Goal: Navigation & Orientation: Find specific page/section

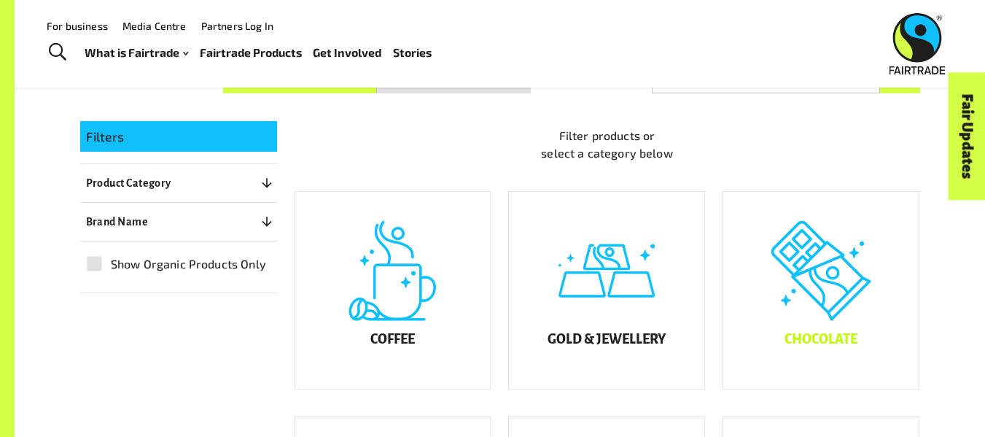
scroll to position [195, 0]
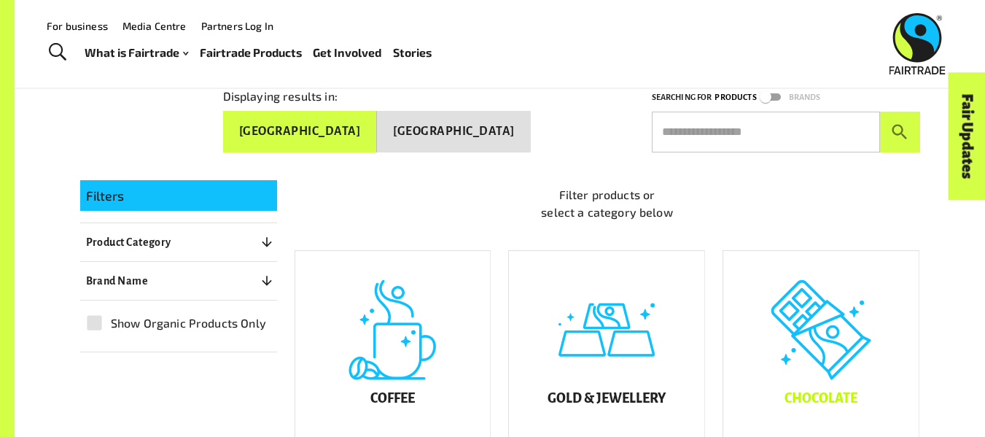
click at [862, 344] on div "Chocolate" at bounding box center [820, 349] width 195 height 197
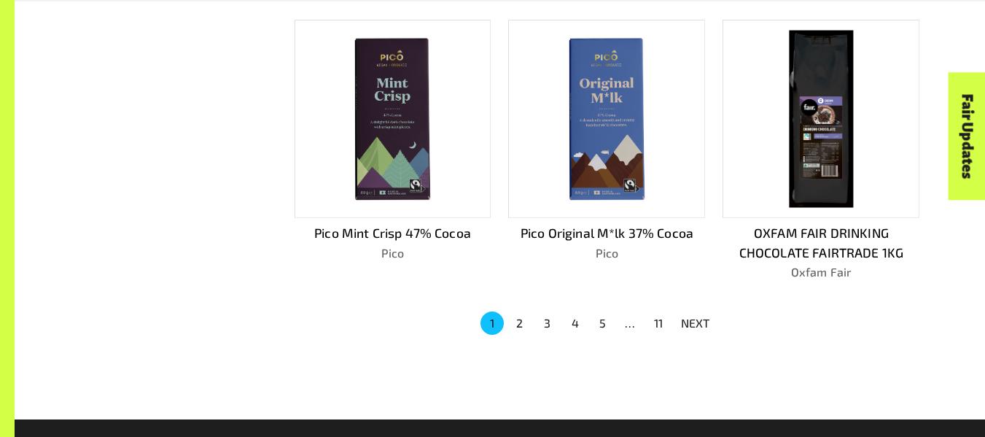
scroll to position [1140, 0]
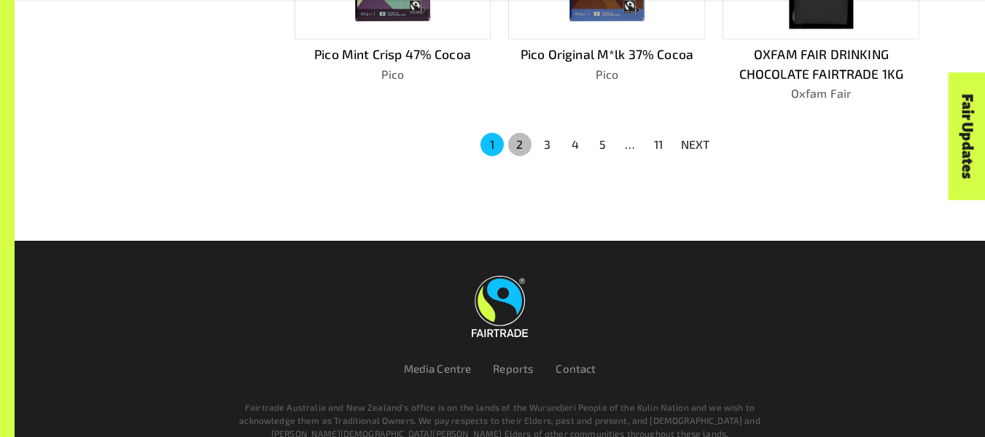
click at [521, 140] on button "2" at bounding box center [519, 144] width 23 height 23
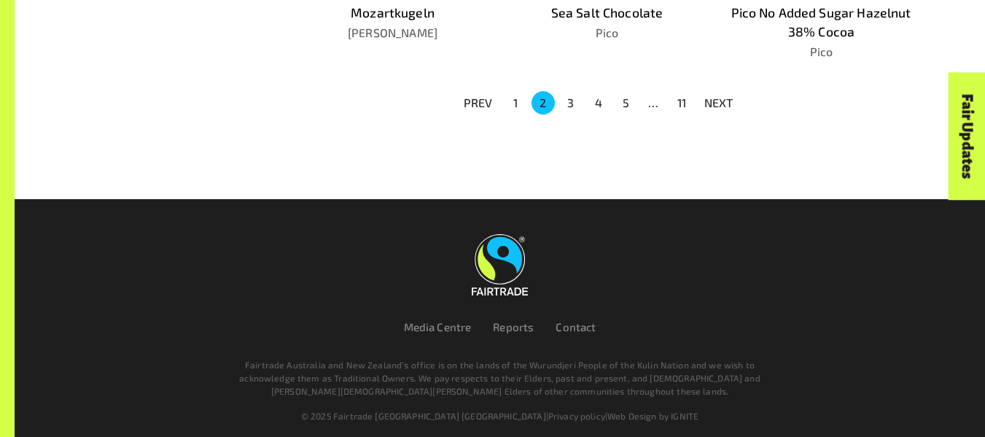
scroll to position [1244, 0]
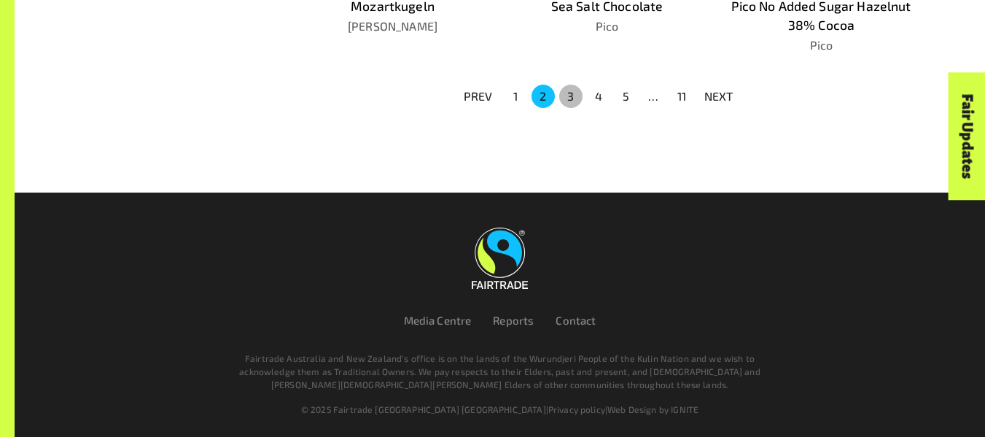
click at [578, 93] on button "3" at bounding box center [570, 96] width 23 height 23
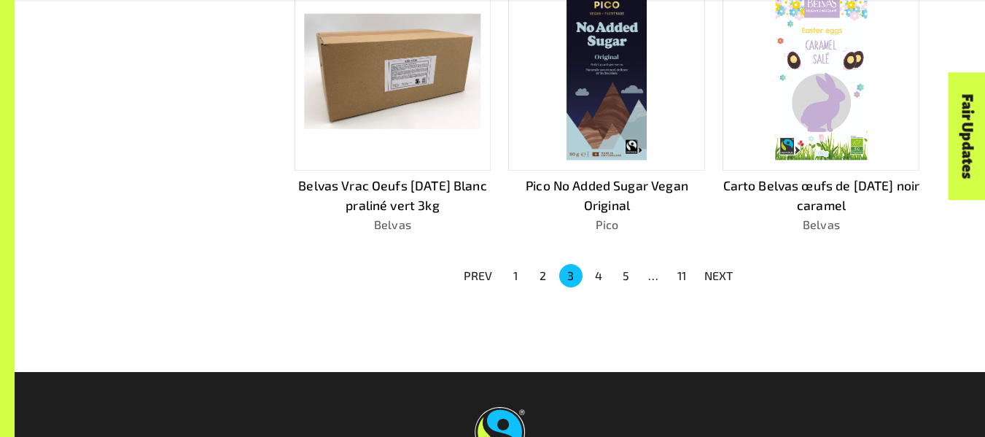
scroll to position [1041, 0]
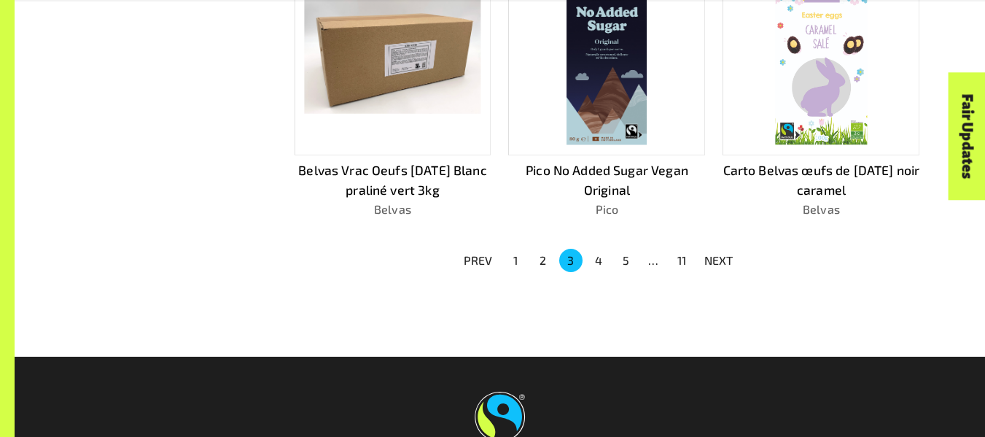
click at [601, 256] on button "4" at bounding box center [598, 260] width 23 height 23
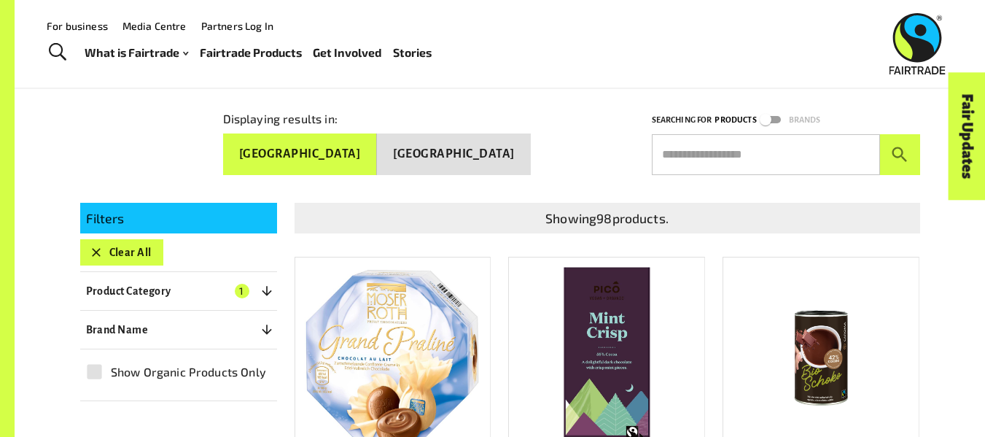
scroll to position [171, 0]
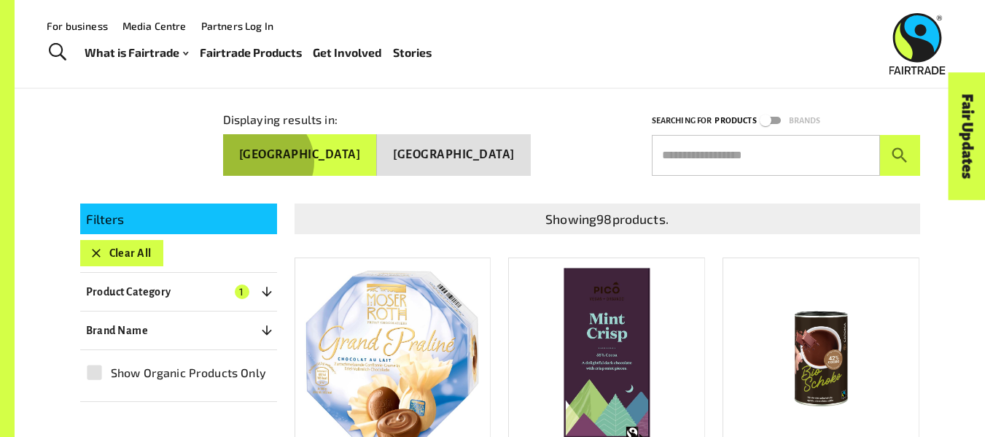
click at [378, 158] on button "[GEOGRAPHIC_DATA]" at bounding box center [300, 154] width 155 height 41
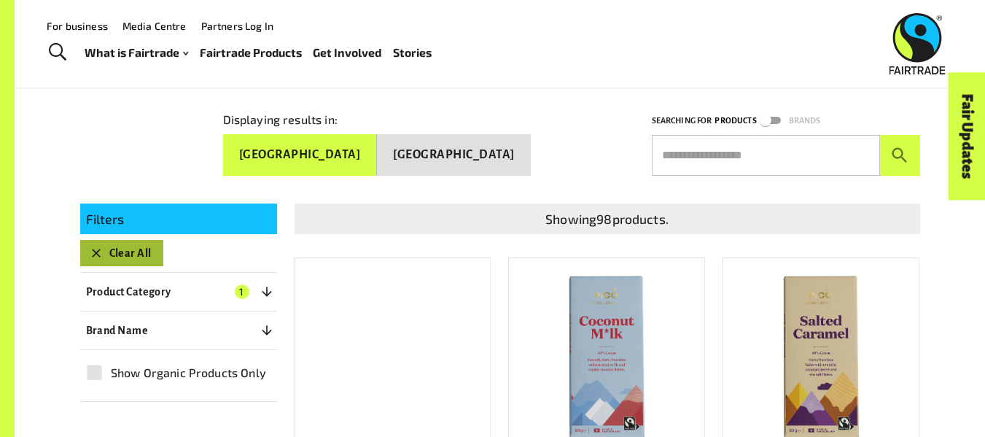
click at [92, 255] on icon "button" at bounding box center [96, 253] width 15 height 15
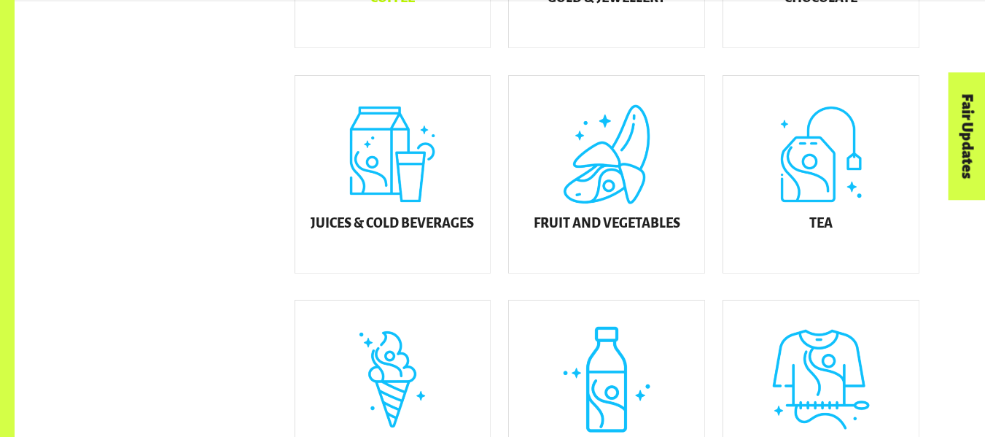
scroll to position [589, 0]
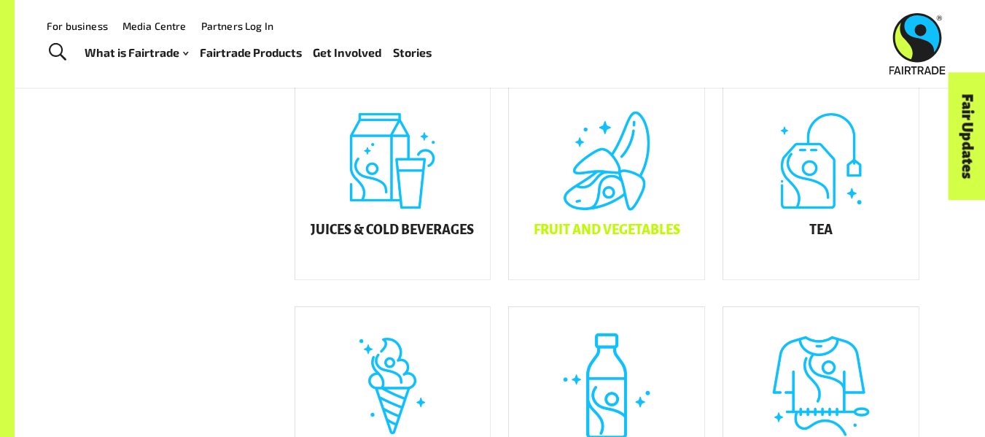
click at [630, 171] on div "Fruit and Vegetables" at bounding box center [606, 180] width 195 height 197
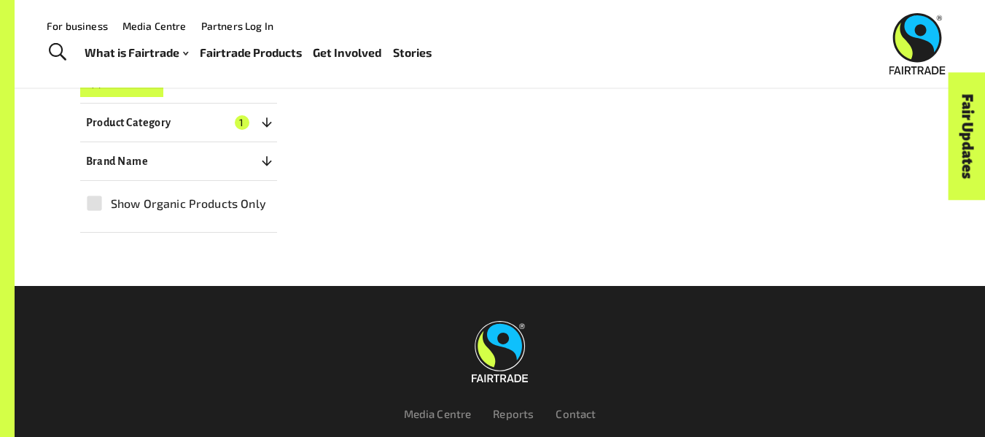
scroll to position [238, 0]
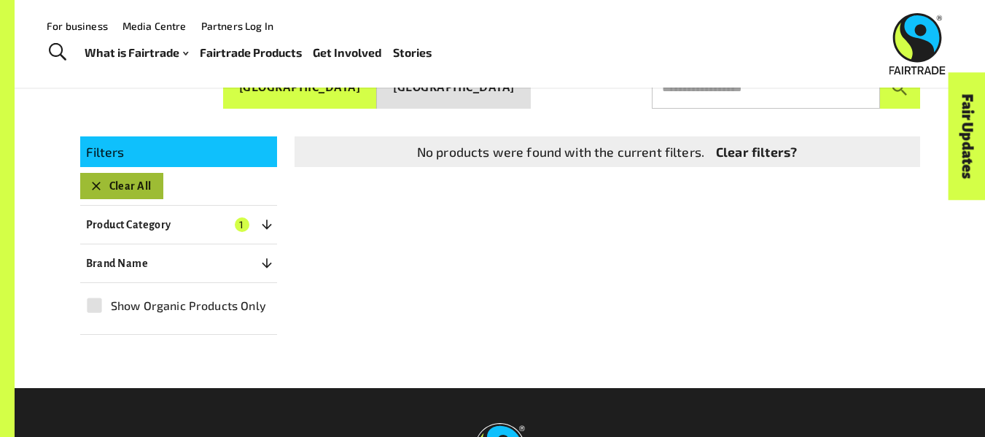
click at [103, 189] on icon "button" at bounding box center [96, 186] width 15 height 15
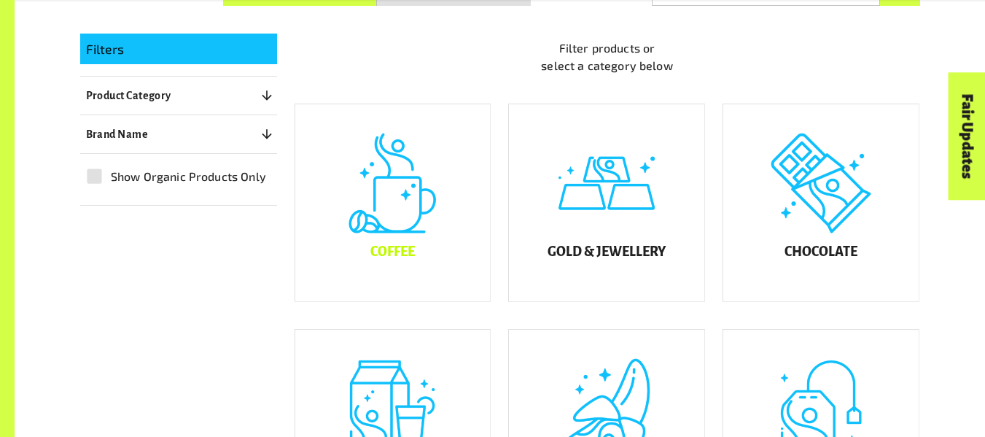
scroll to position [343, 0]
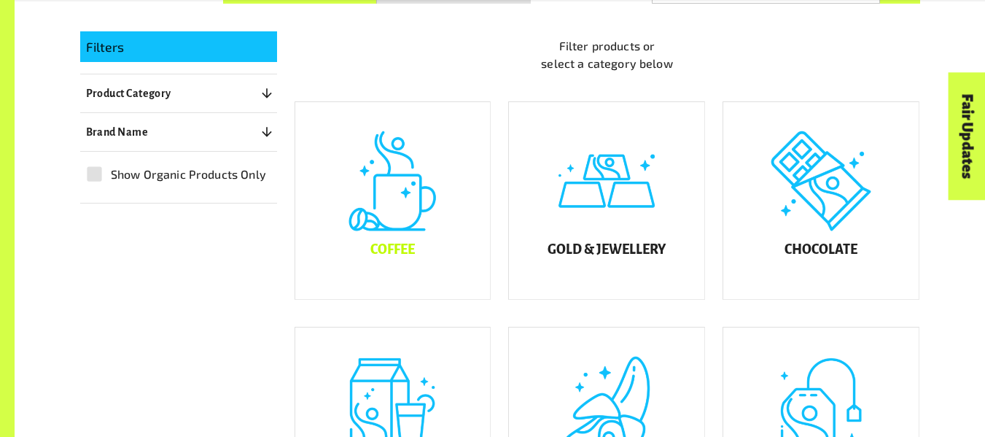
click at [410, 244] on div "Coffee" at bounding box center [392, 200] width 195 height 197
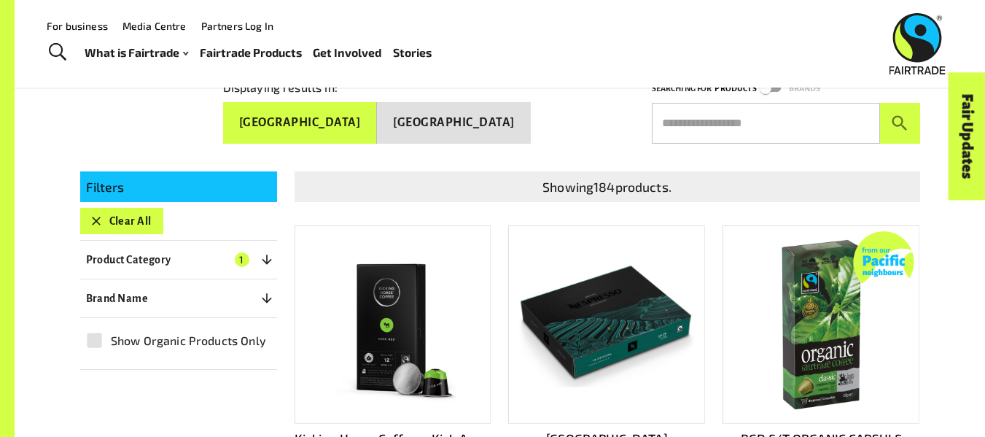
scroll to position [202, 0]
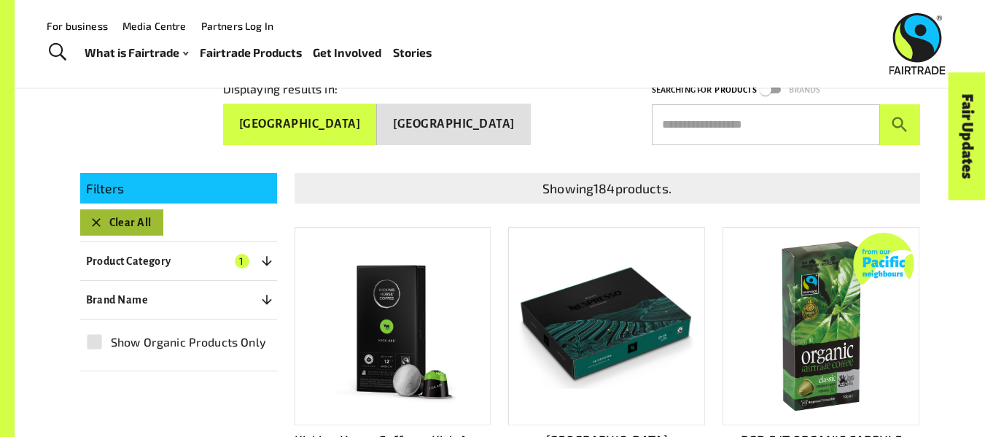
click at [95, 224] on icon "button" at bounding box center [96, 222] width 15 height 15
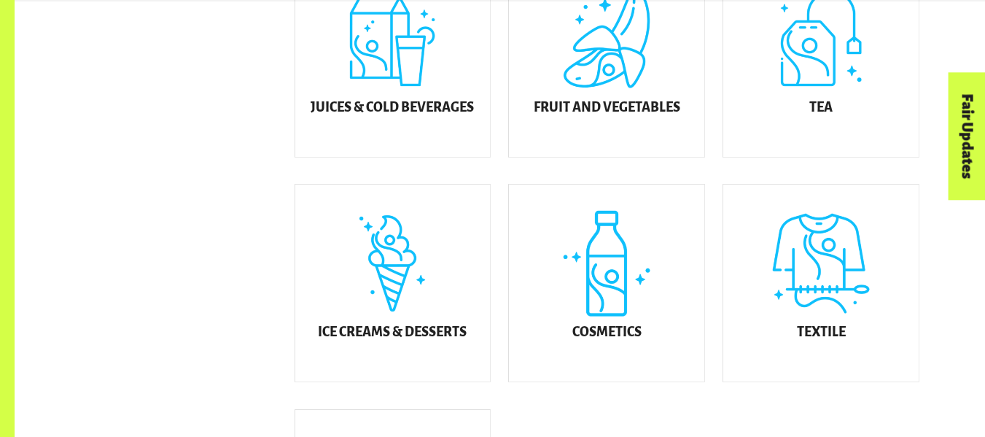
scroll to position [713, 0]
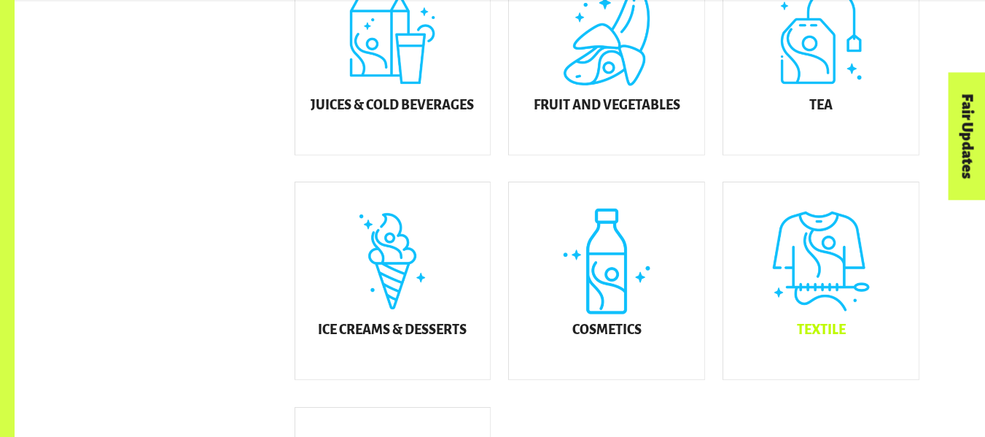
click at [836, 284] on div "Textile" at bounding box center [820, 280] width 195 height 197
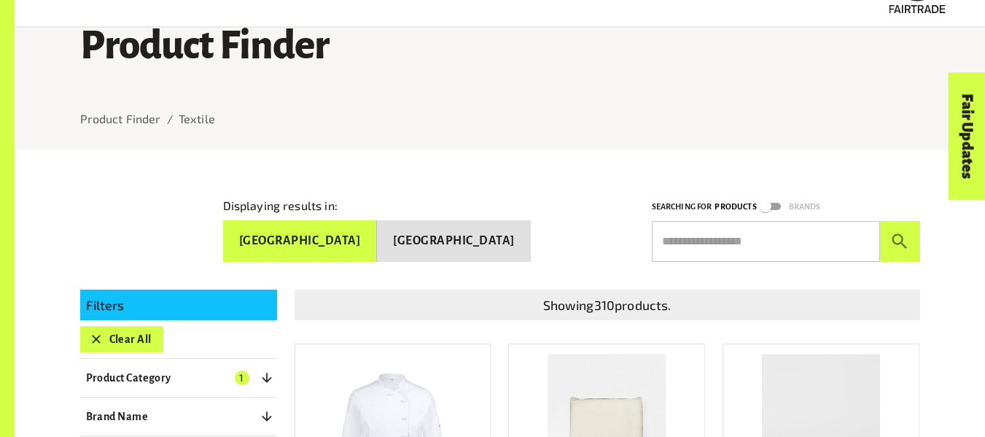
scroll to position [90, 0]
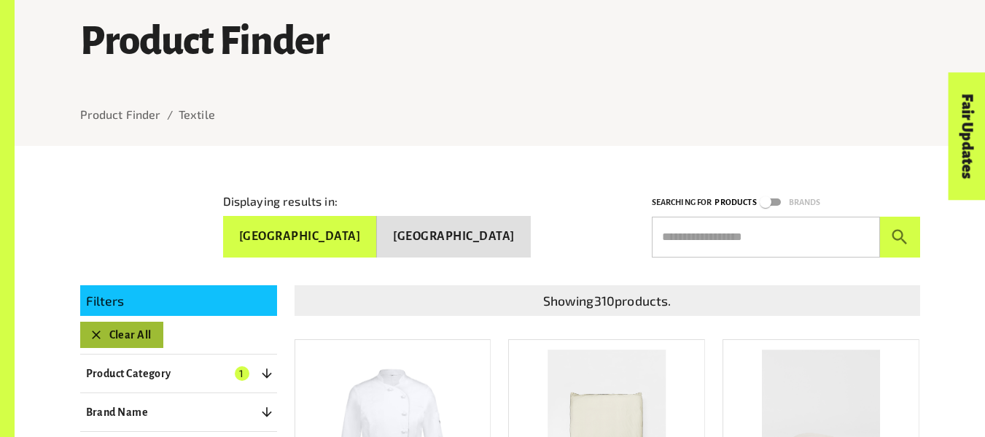
click at [89, 333] on icon "button" at bounding box center [96, 334] width 15 height 15
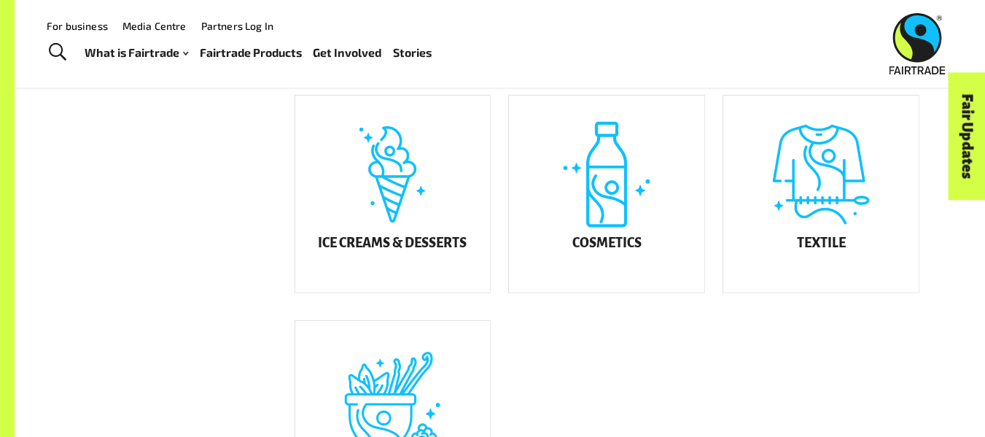
scroll to position [799, 0]
click at [477, 221] on div "Ice Creams & Desserts" at bounding box center [392, 194] width 195 height 197
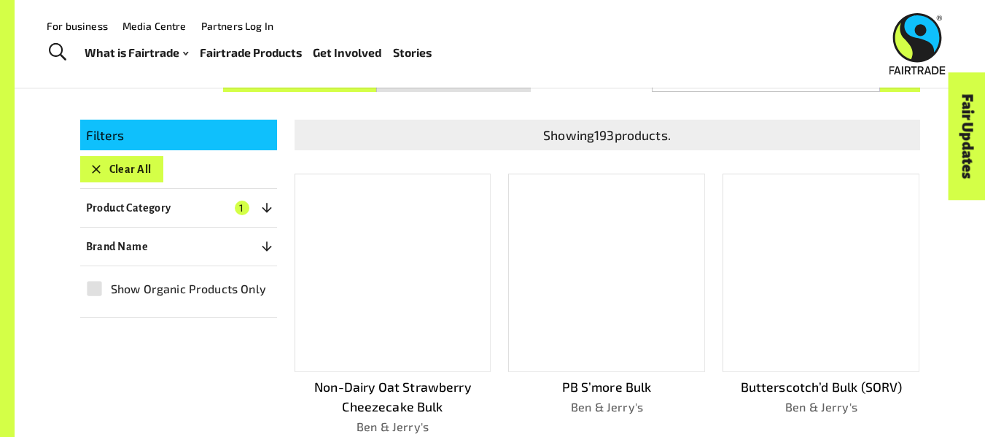
scroll to position [249, 0]
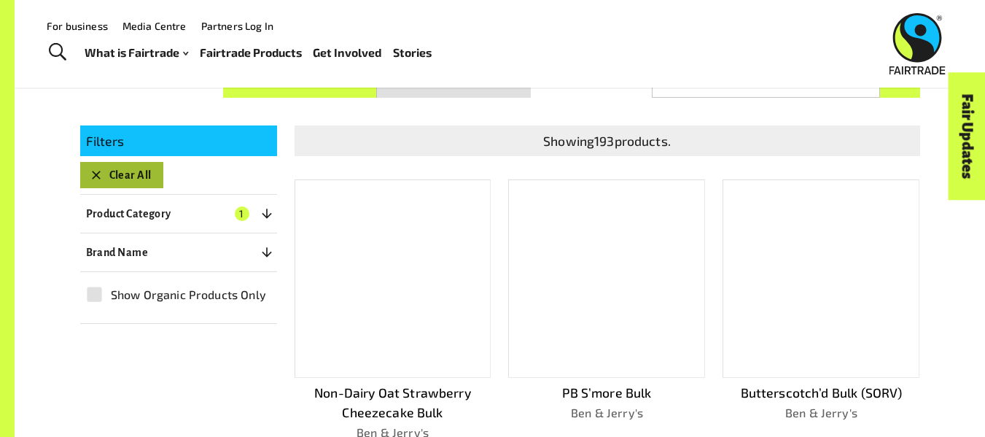
click at [101, 169] on icon "button" at bounding box center [96, 175] width 15 height 15
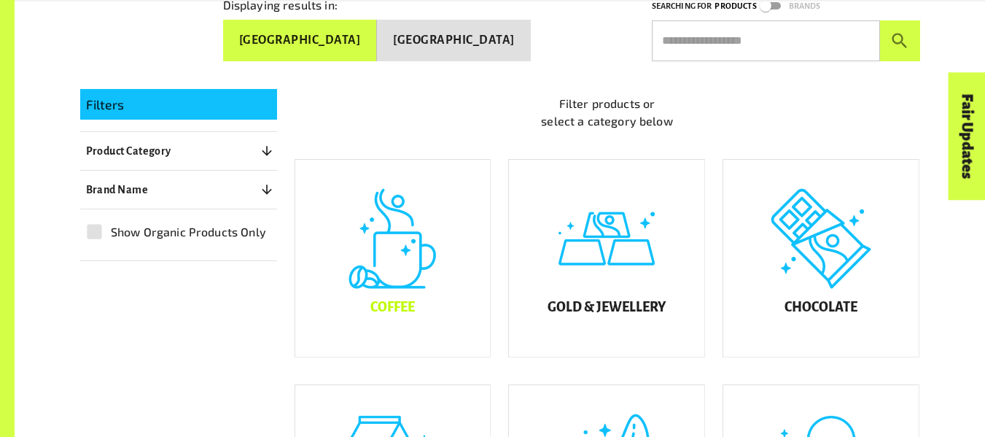
click at [343, 266] on div "Coffee" at bounding box center [392, 258] width 195 height 197
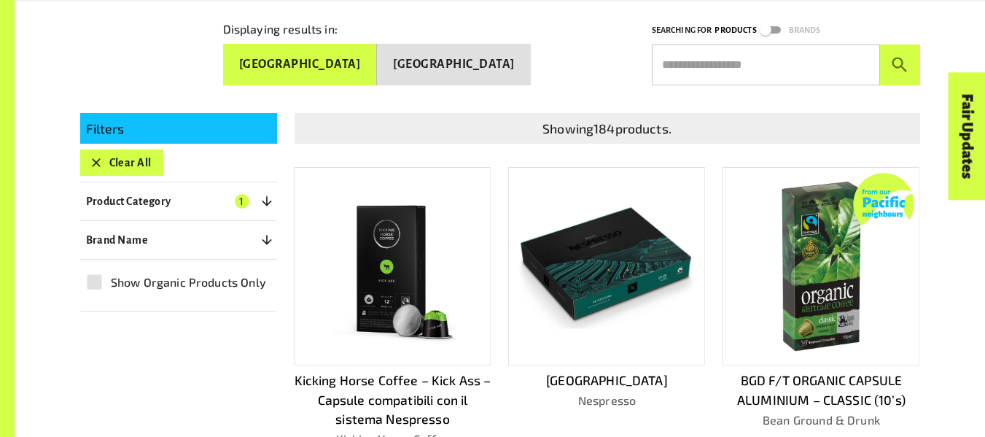
scroll to position [283, 0]
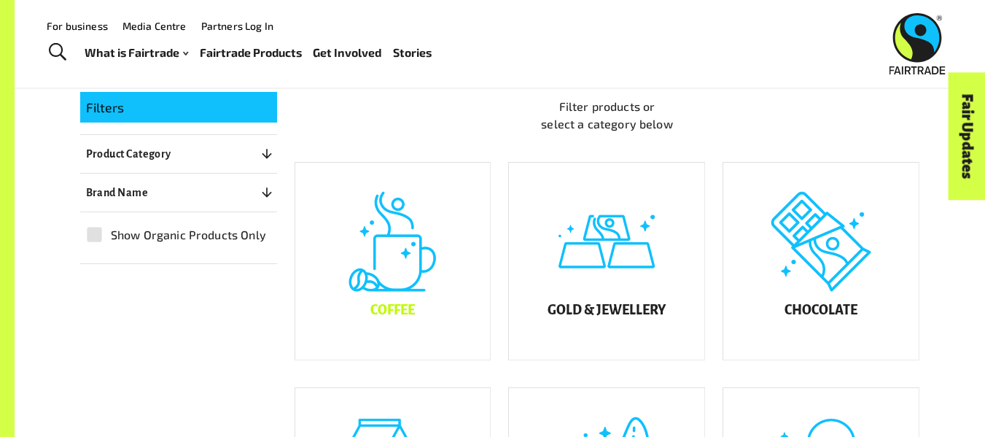
scroll to position [286, 0]
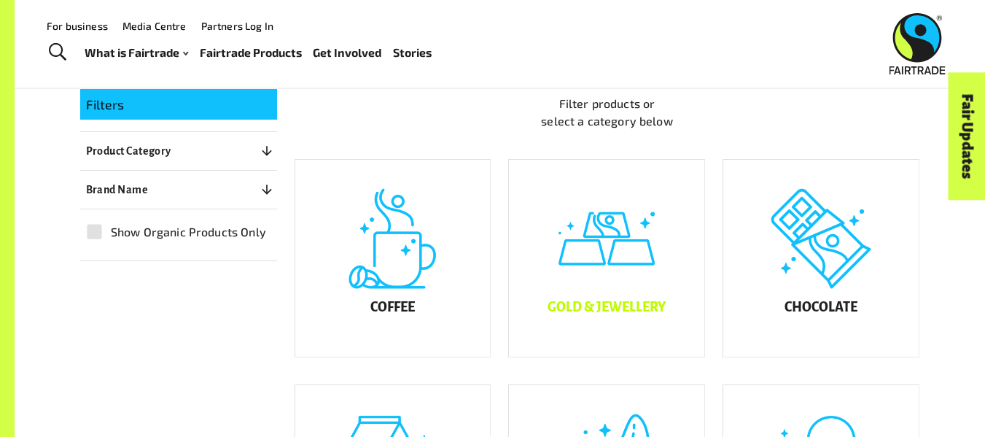
click at [565, 265] on div "Gold & Jewellery" at bounding box center [606, 258] width 195 height 197
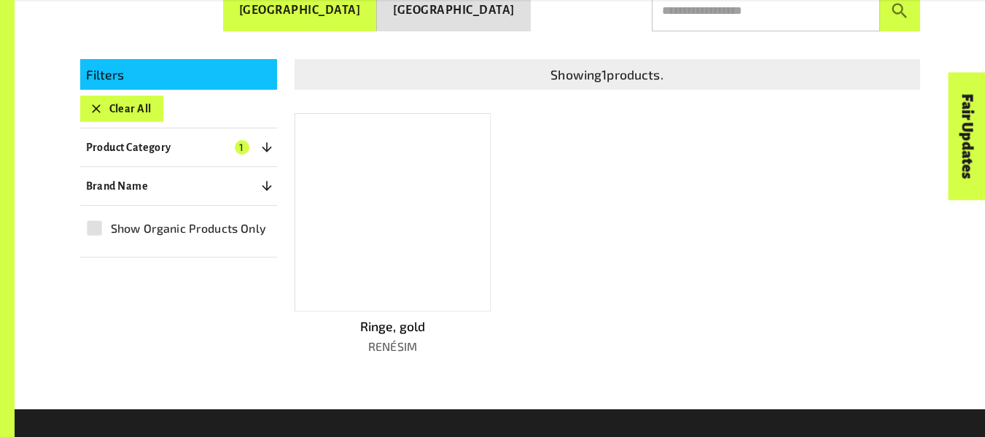
scroll to position [316, 0]
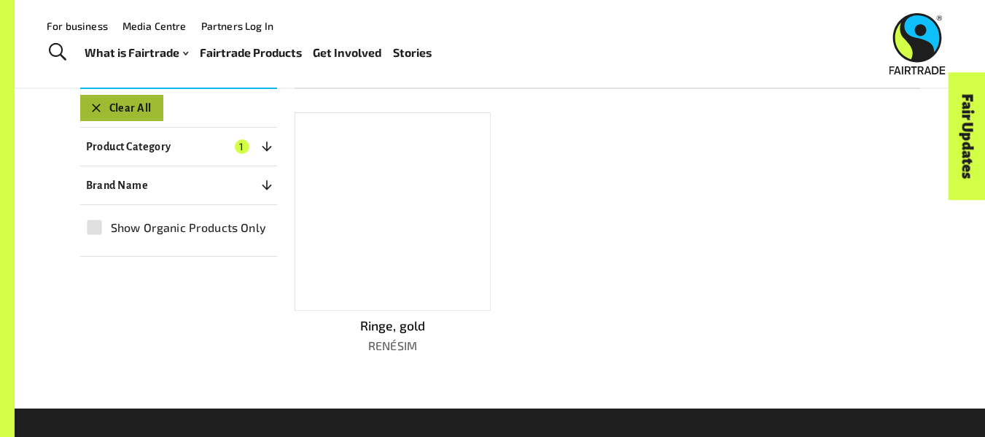
click at [139, 104] on button "Clear All" at bounding box center [121, 108] width 83 height 26
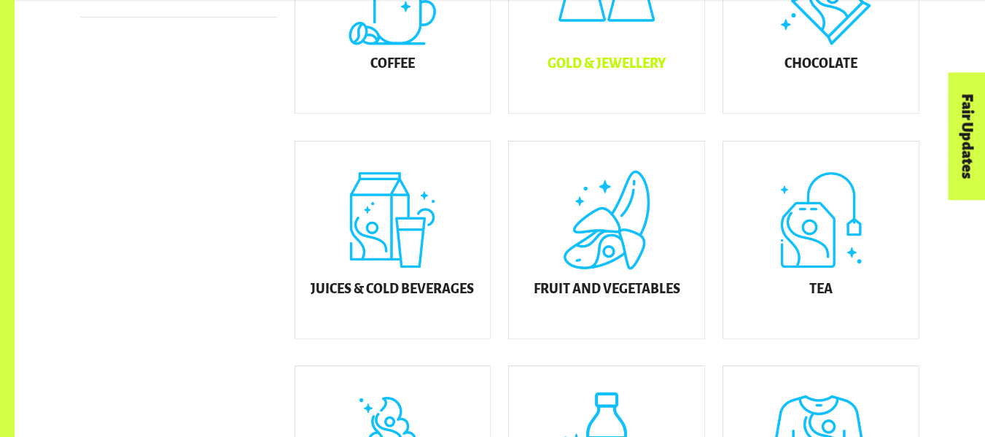
scroll to position [530, 0]
click at [807, 273] on div "Tea" at bounding box center [820, 239] width 195 height 197
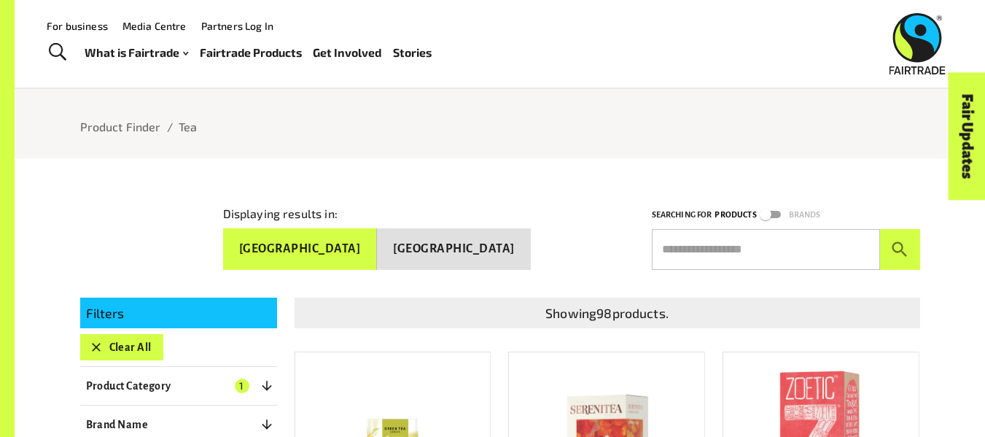
scroll to position [26, 0]
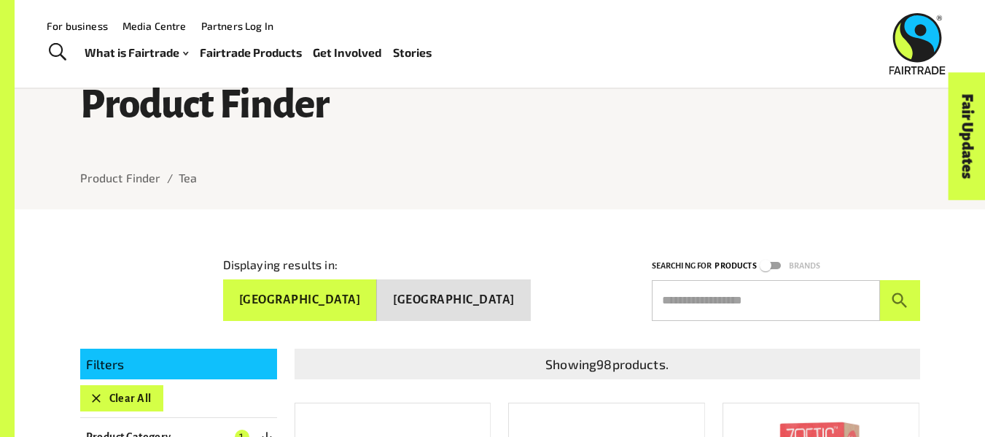
click at [119, 400] on button "Clear All" at bounding box center [121, 398] width 83 height 26
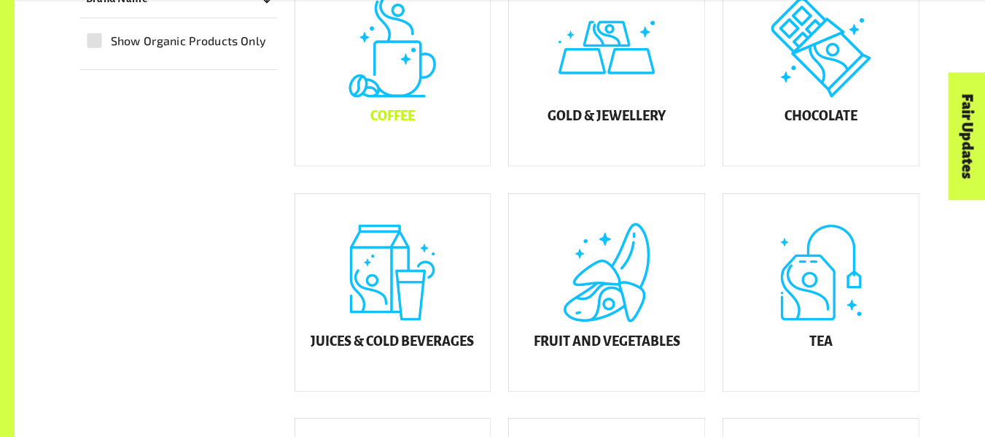
click at [413, 321] on div "Juices & Cold Beverages" at bounding box center [392, 292] width 195 height 197
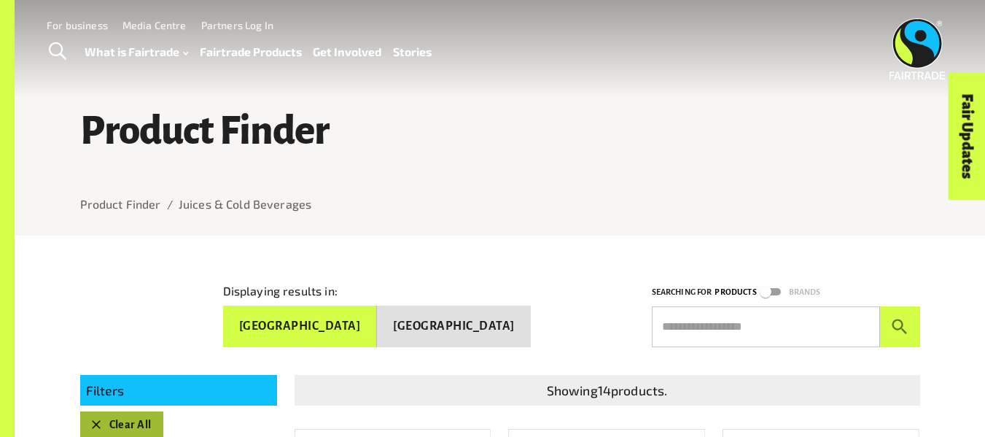
click at [144, 425] on button "Clear All" at bounding box center [121, 424] width 83 height 26
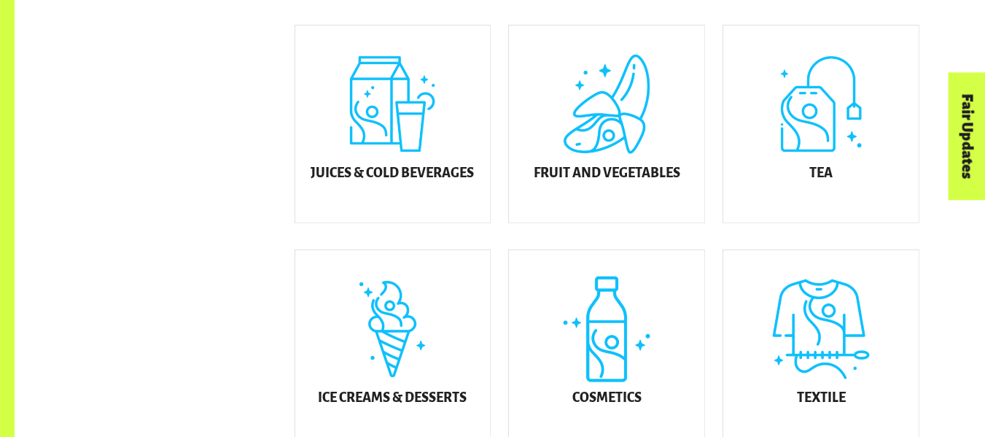
scroll to position [647, 0]
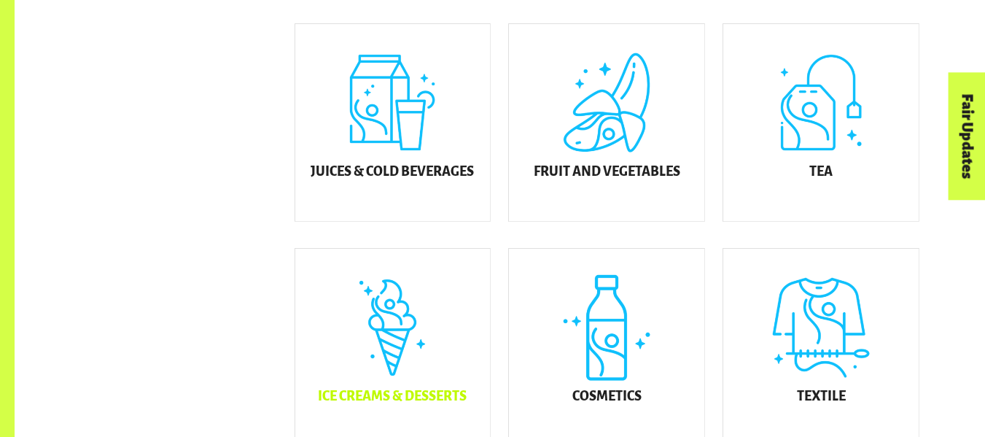
click at [411, 327] on div "Ice Creams & Desserts" at bounding box center [392, 347] width 195 height 197
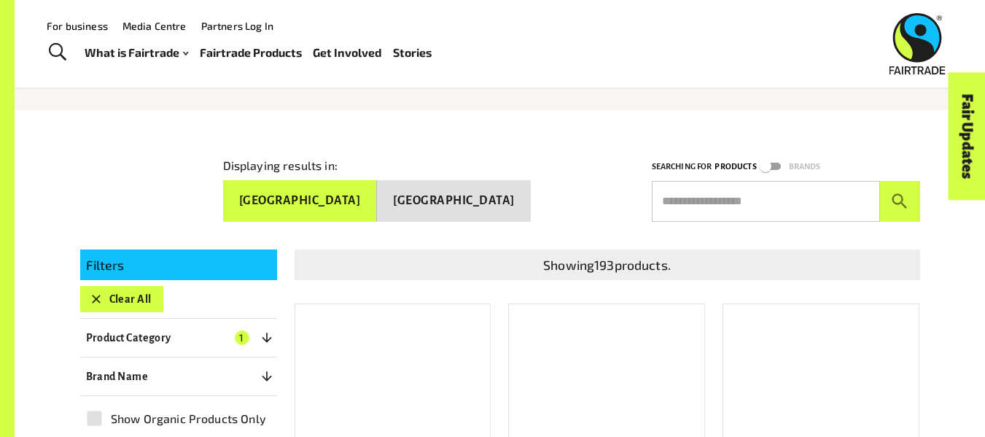
scroll to position [44, 0]
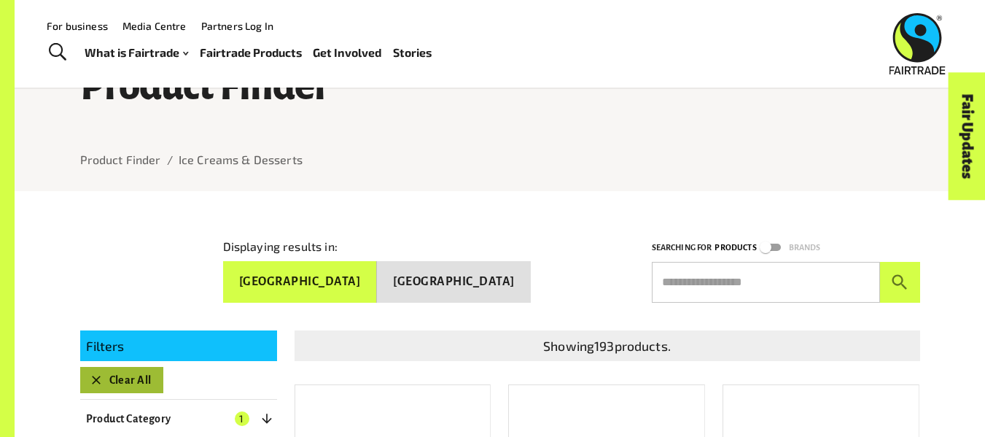
click at [121, 382] on button "Clear All" at bounding box center [121, 380] width 83 height 26
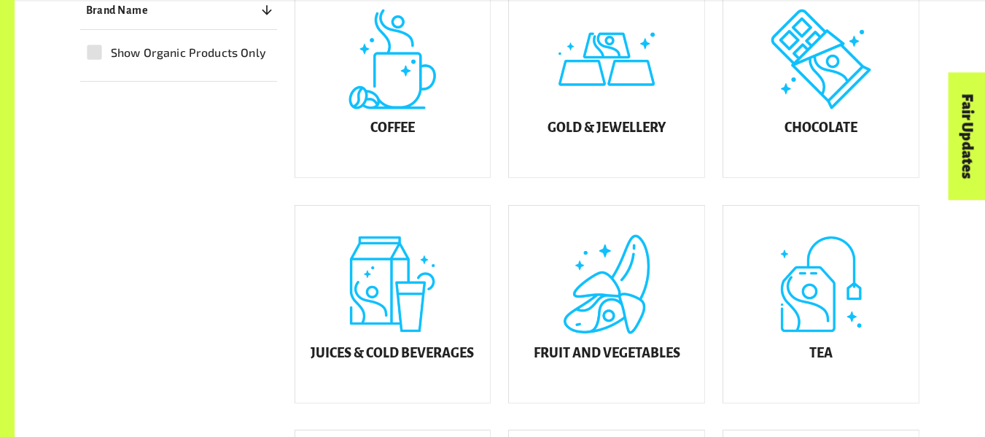
scroll to position [467, 0]
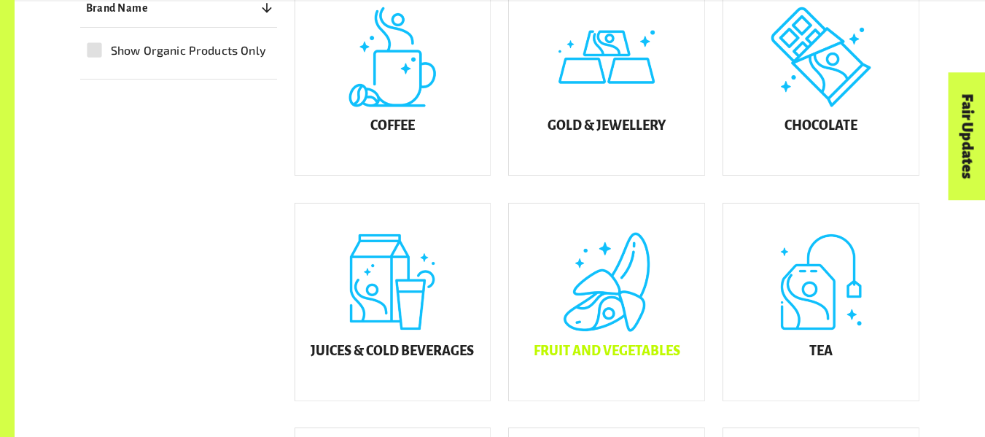
click at [624, 278] on div "Fruit and Vegetables" at bounding box center [606, 301] width 195 height 197
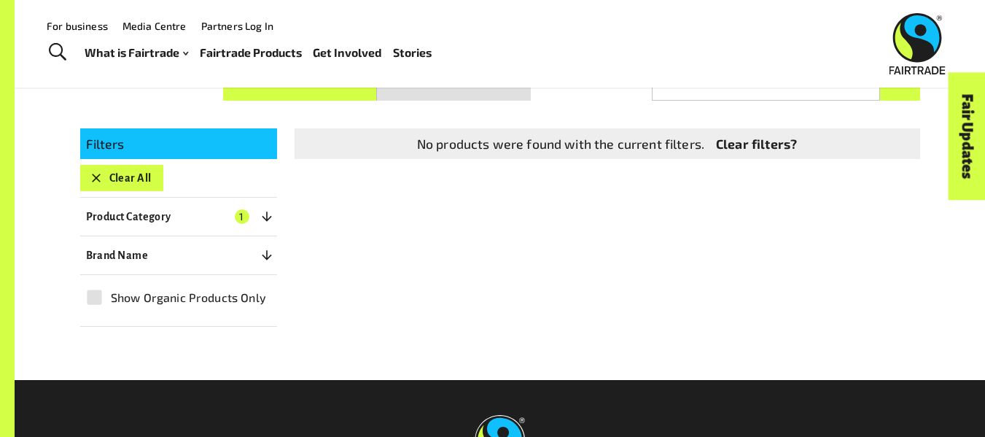
scroll to position [247, 0]
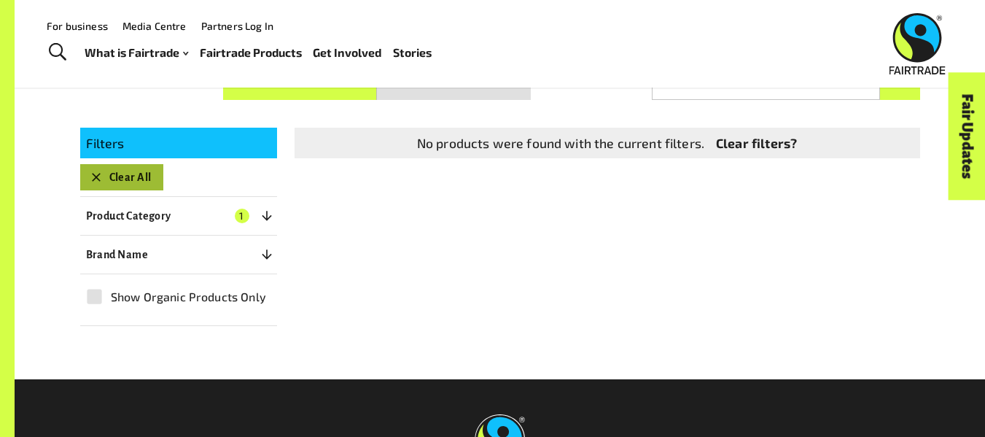
click at [147, 182] on button "Clear All" at bounding box center [121, 177] width 83 height 26
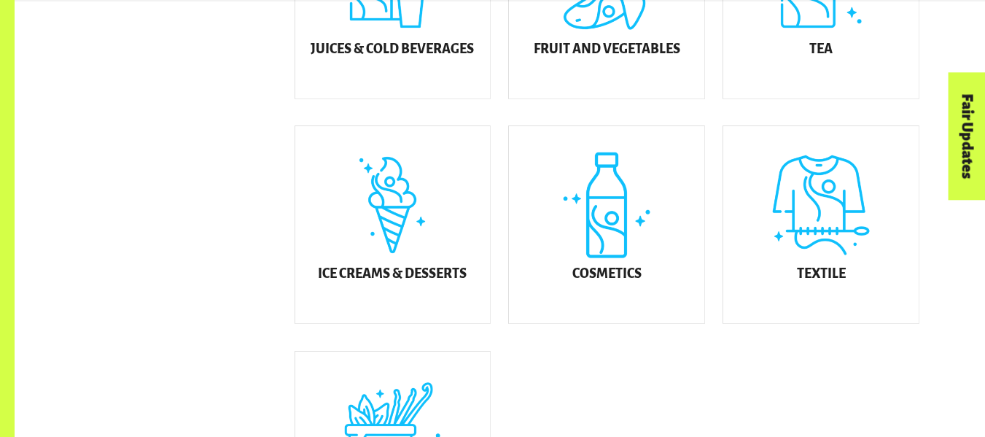
scroll to position [777, 0]
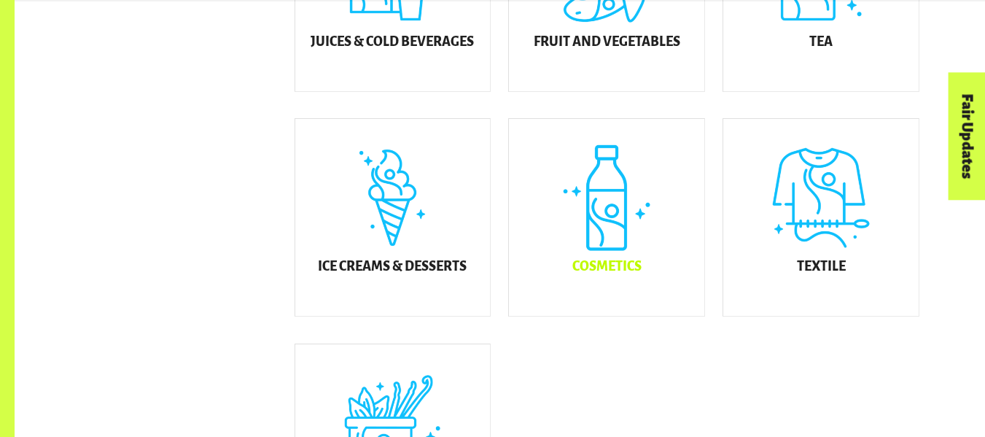
click at [613, 194] on div "Cosmetics" at bounding box center [606, 217] width 195 height 197
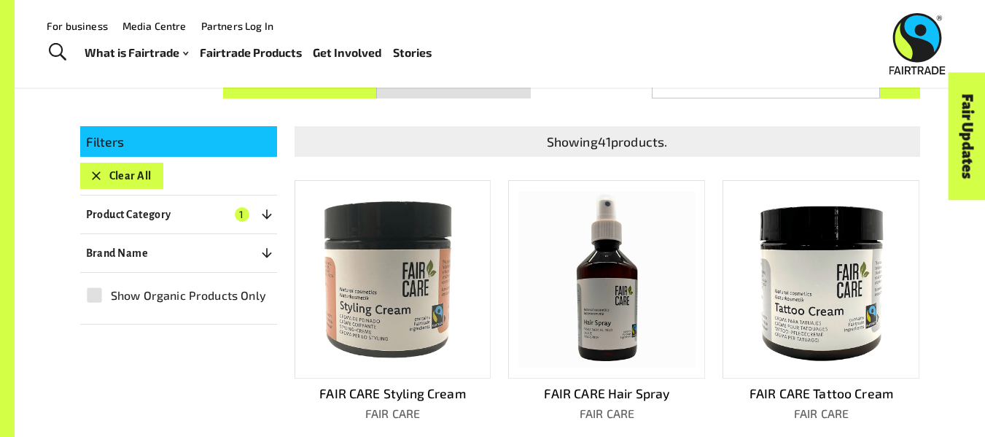
scroll to position [249, 0]
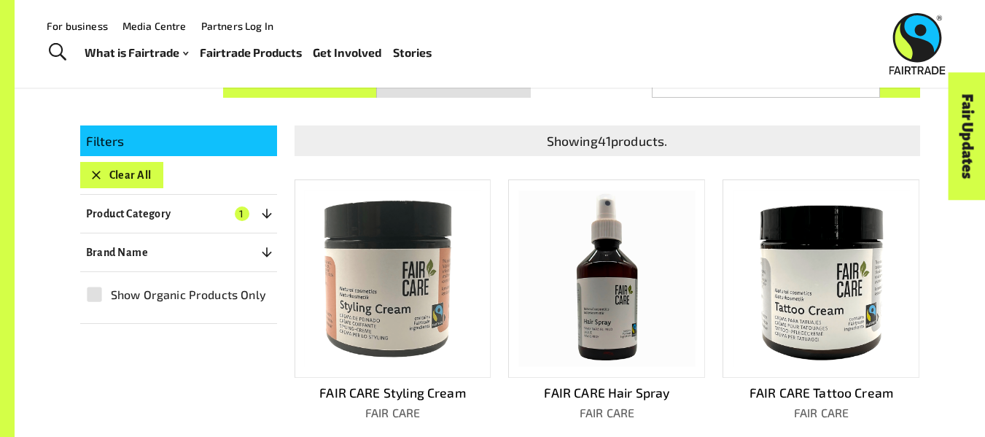
click at [162, 173] on button "Clear All" at bounding box center [121, 175] width 83 height 26
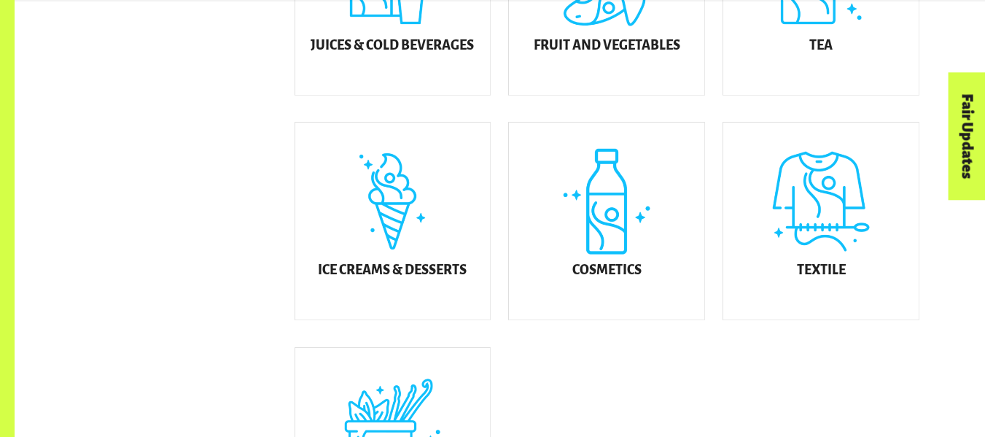
scroll to position [774, 0]
click at [807, 236] on div "Textile" at bounding box center [820, 220] width 195 height 197
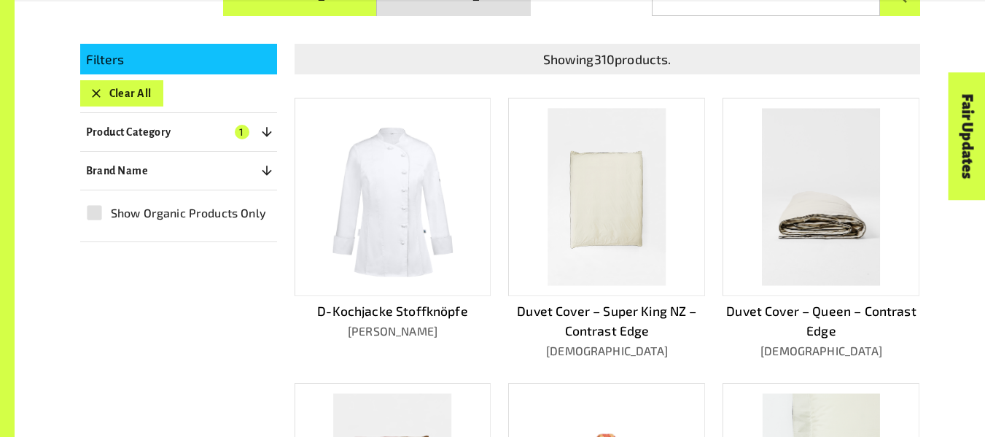
scroll to position [333, 0]
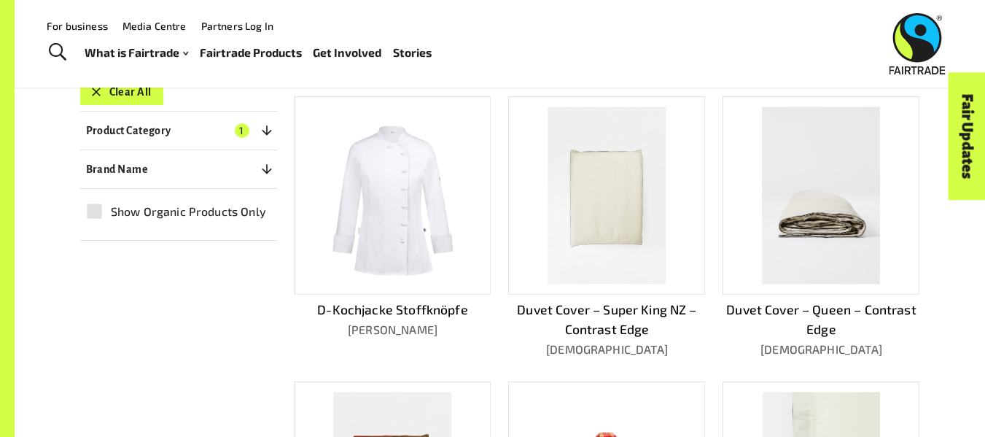
click at [137, 99] on button "Clear All" at bounding box center [121, 92] width 83 height 26
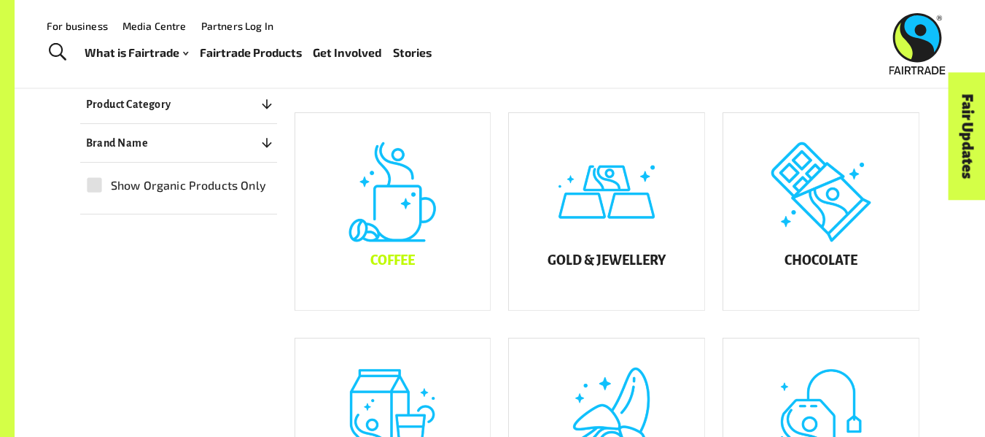
scroll to position [238, 0]
